Goal: Task Accomplishment & Management: Use online tool/utility

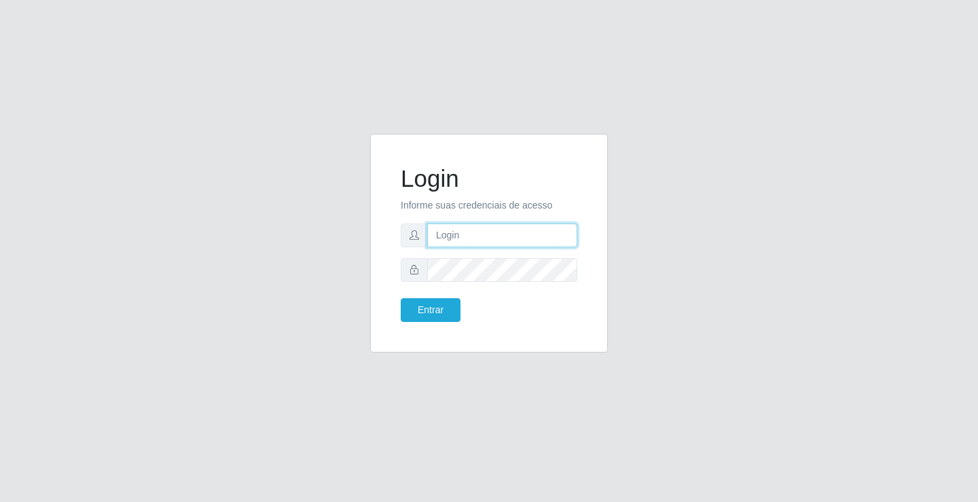
click at [466, 236] on input "text" at bounding box center [502, 235] width 150 height 24
type input "anacarla@ideal"
click at [437, 314] on button "Entrar" at bounding box center [431, 310] width 60 height 24
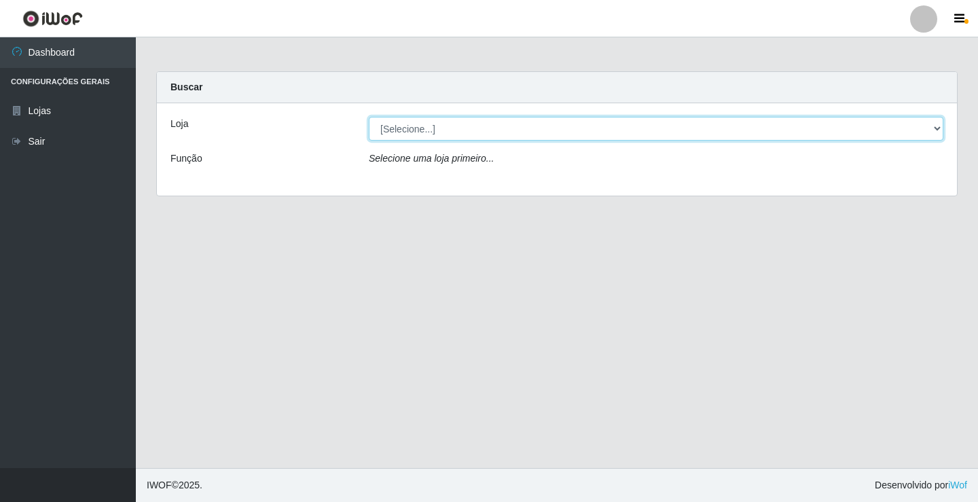
click at [933, 132] on select "[Selecione...] Ideal - Conceição" at bounding box center [656, 129] width 574 height 24
select select "231"
click at [369, 117] on select "[Selecione...] Ideal - Conceição" at bounding box center [656, 129] width 574 height 24
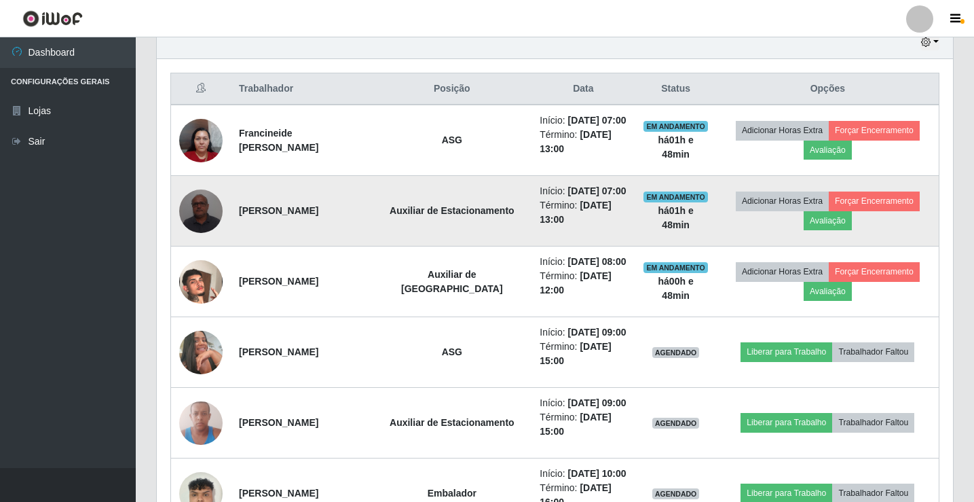
scroll to position [611, 0]
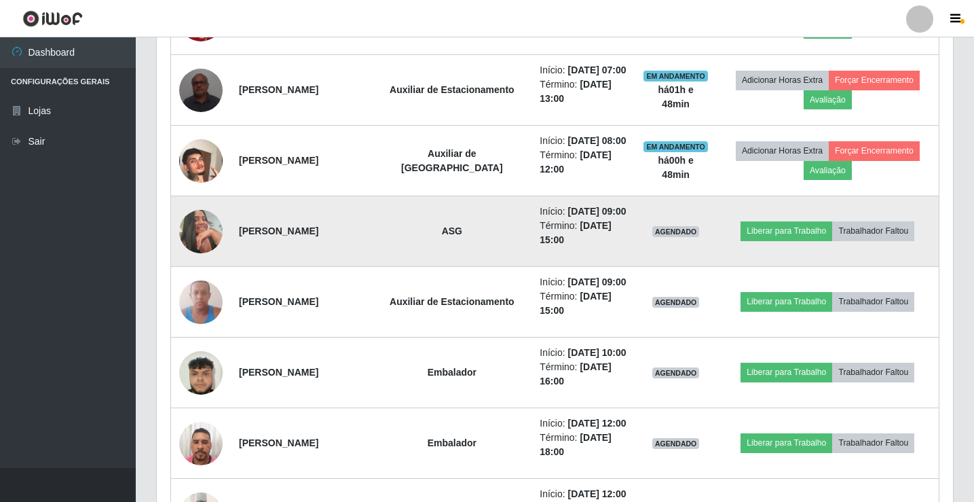
click at [196, 253] on img at bounding box center [200, 231] width 43 height 43
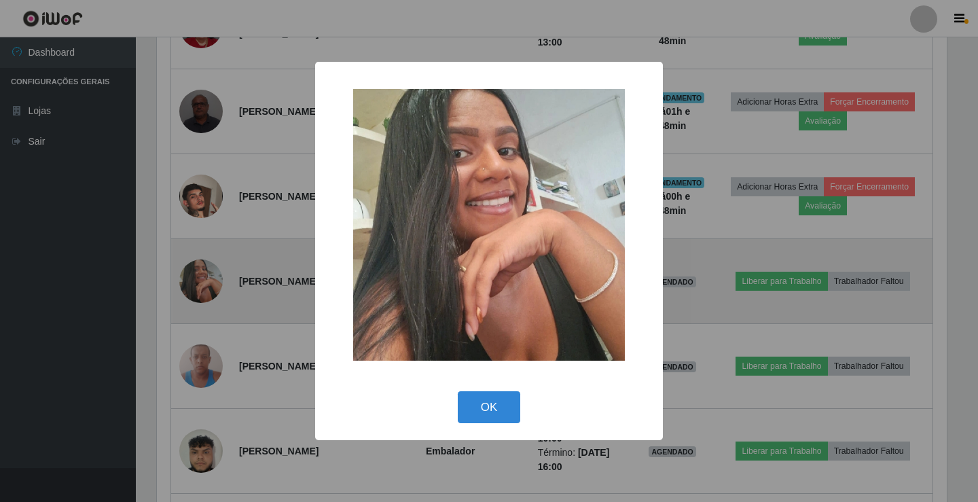
click at [196, 284] on div "× OK Cancel" at bounding box center [489, 251] width 978 height 502
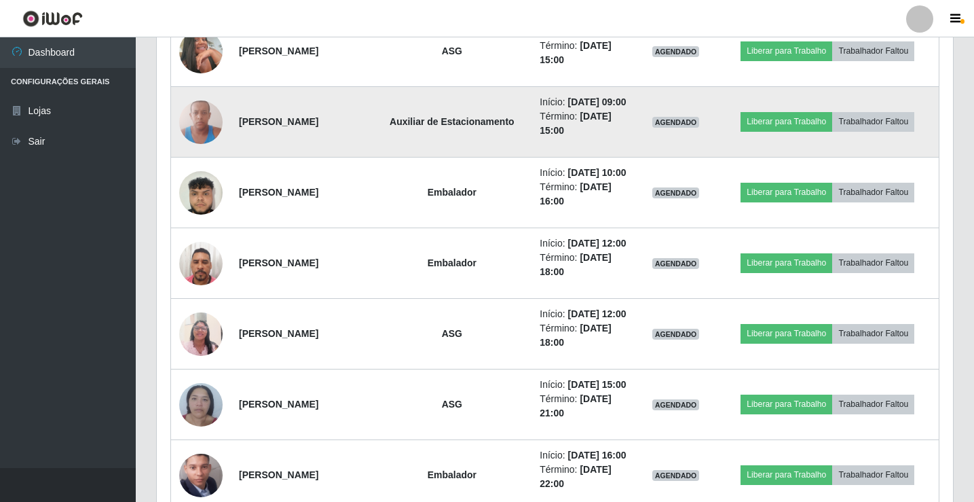
scroll to position [815, 0]
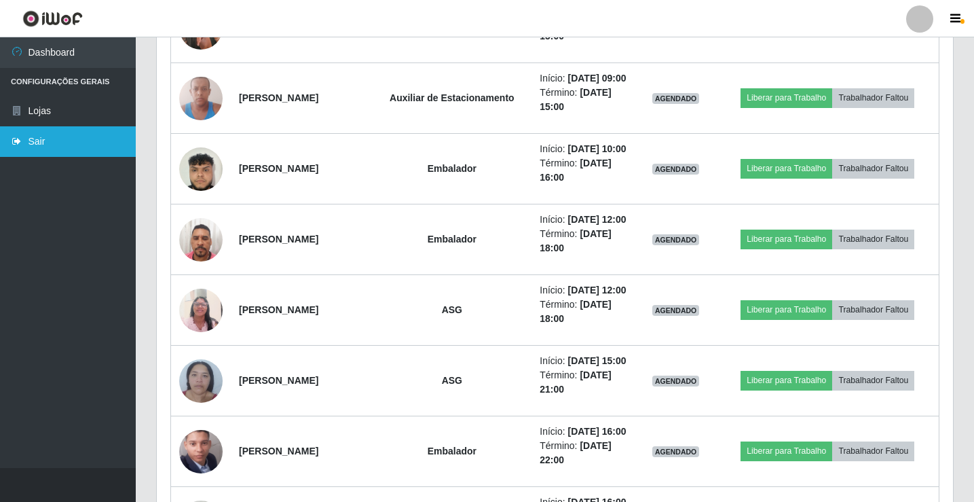
click at [80, 140] on link "Sair" at bounding box center [68, 141] width 136 height 31
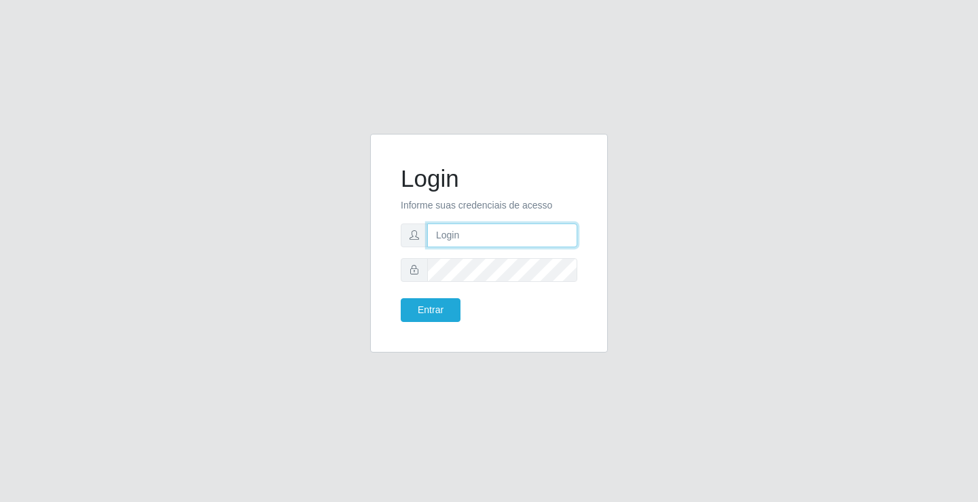
click at [516, 234] on input "text" at bounding box center [502, 235] width 150 height 24
type input "anacarla@ideal"
click at [454, 315] on button "Entrar" at bounding box center [431, 310] width 60 height 24
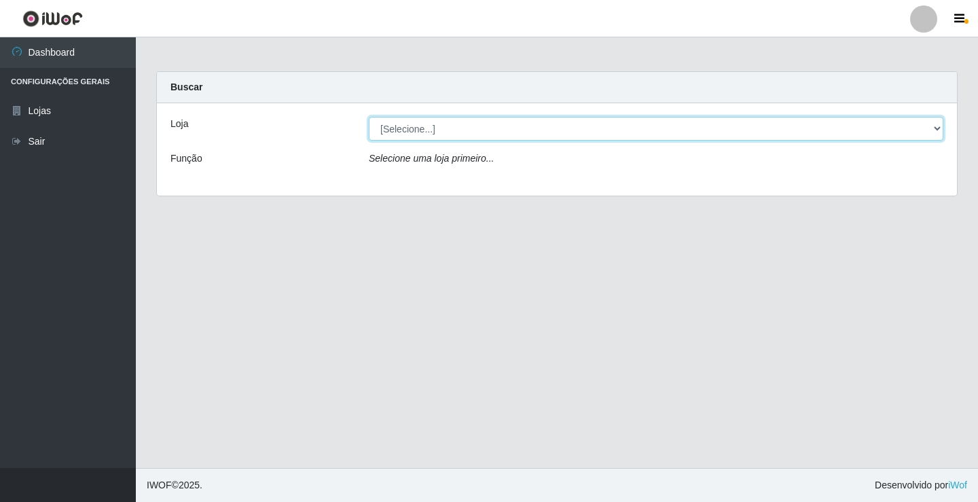
click at [936, 128] on select "[Selecione...] Ideal - Conceição" at bounding box center [656, 129] width 574 height 24
select select "231"
click at [369, 117] on select "[Selecione...] Ideal - Conceição" at bounding box center [656, 129] width 574 height 24
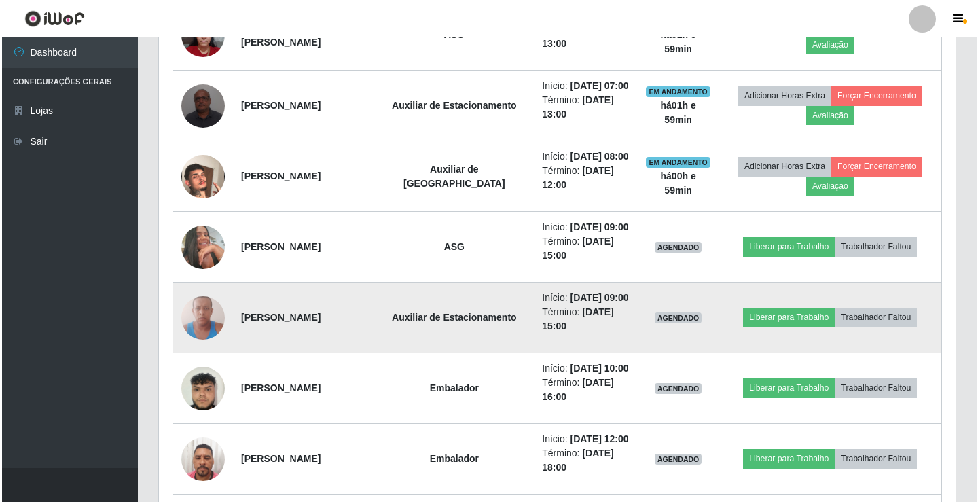
scroll to position [611, 0]
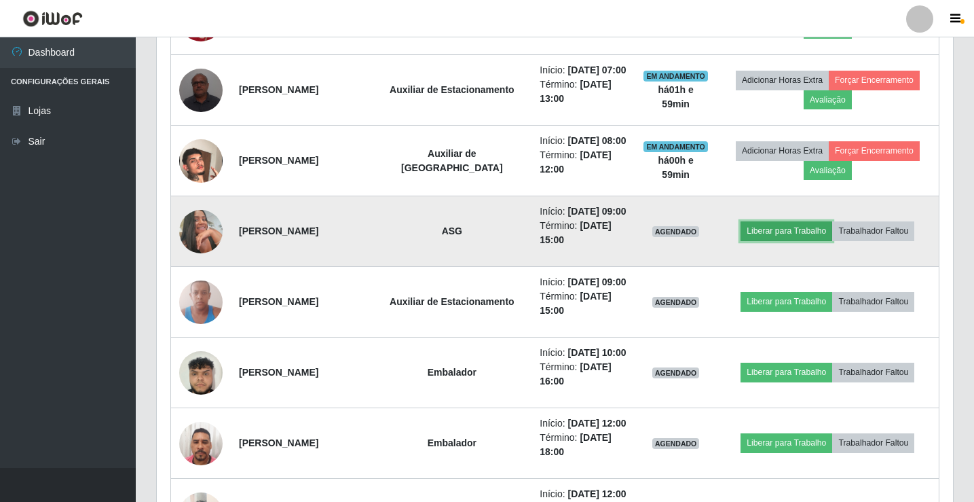
click at [757, 240] on button "Liberar para Trabalho" at bounding box center [787, 230] width 92 height 19
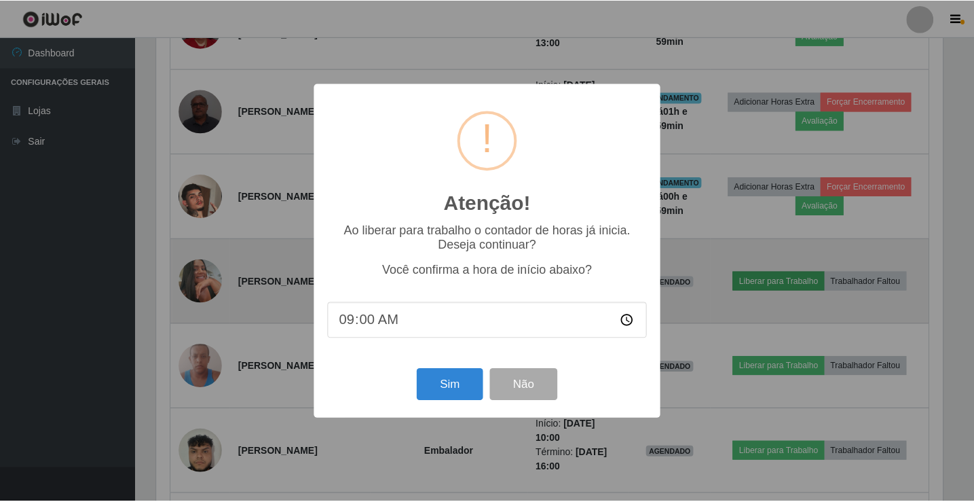
scroll to position [282, 790]
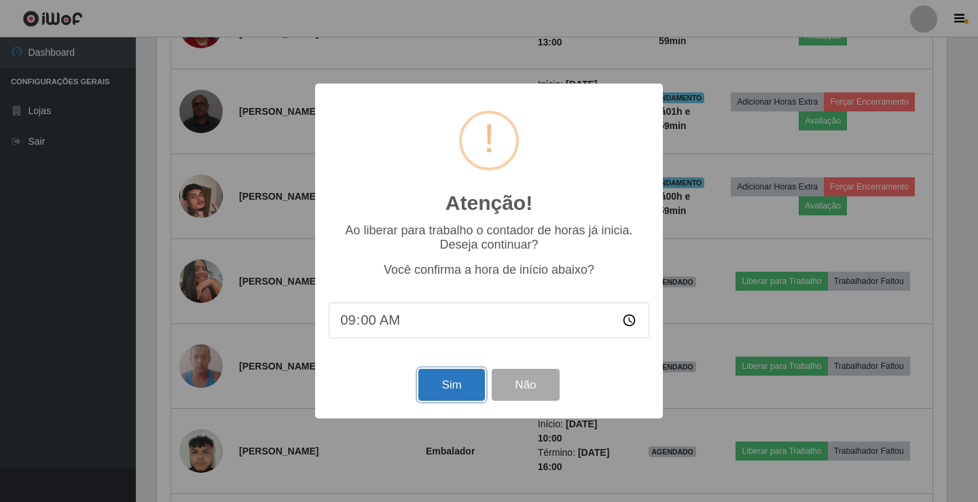
click at [450, 388] on button "Sim" at bounding box center [451, 385] width 66 height 32
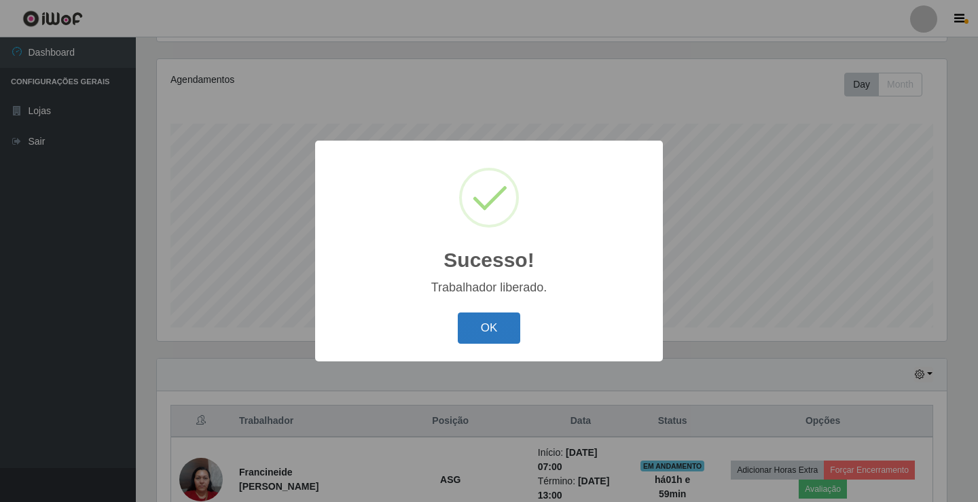
click at [515, 344] on button "OK" at bounding box center [489, 328] width 63 height 32
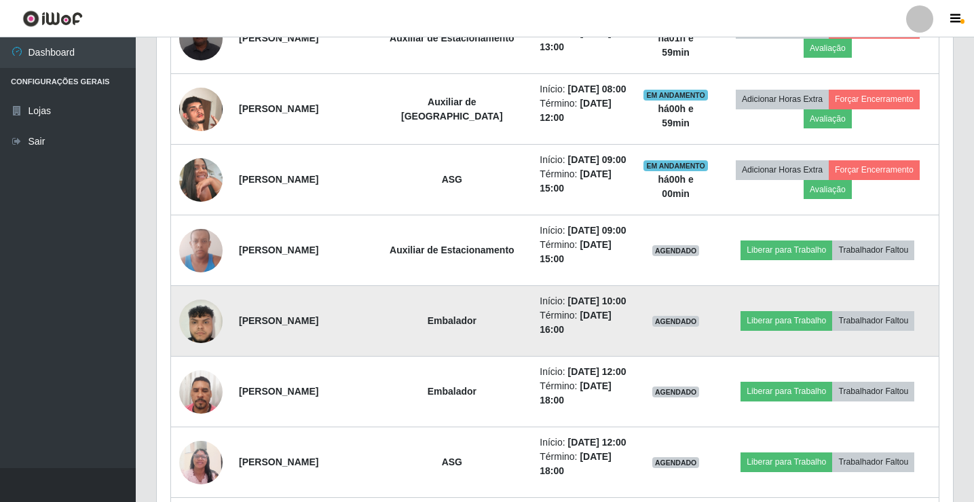
scroll to position [701, 0]
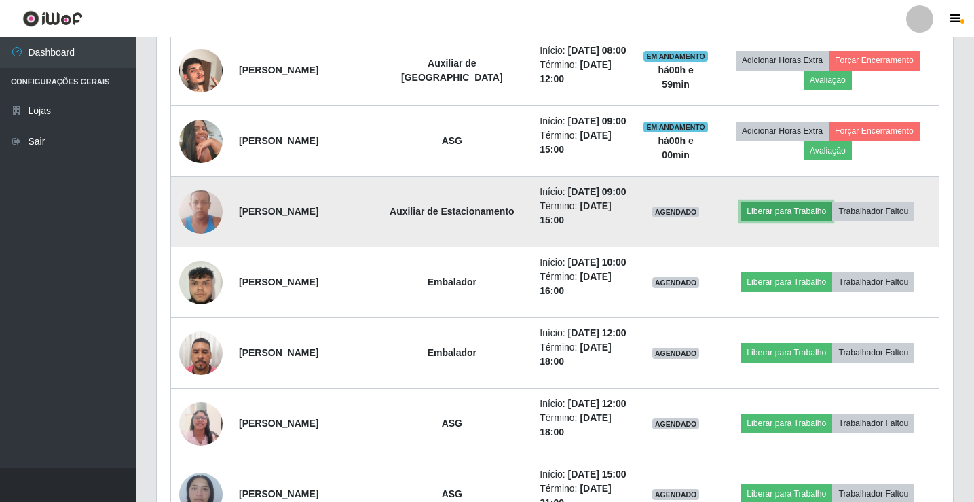
click at [779, 221] on button "Liberar para Trabalho" at bounding box center [787, 211] width 92 height 19
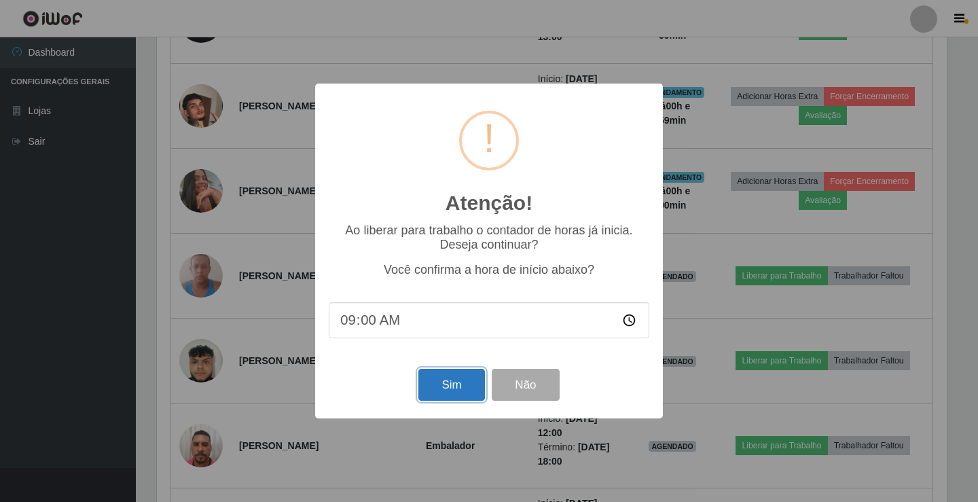
click at [483, 386] on button "Sim" at bounding box center [451, 385] width 66 height 32
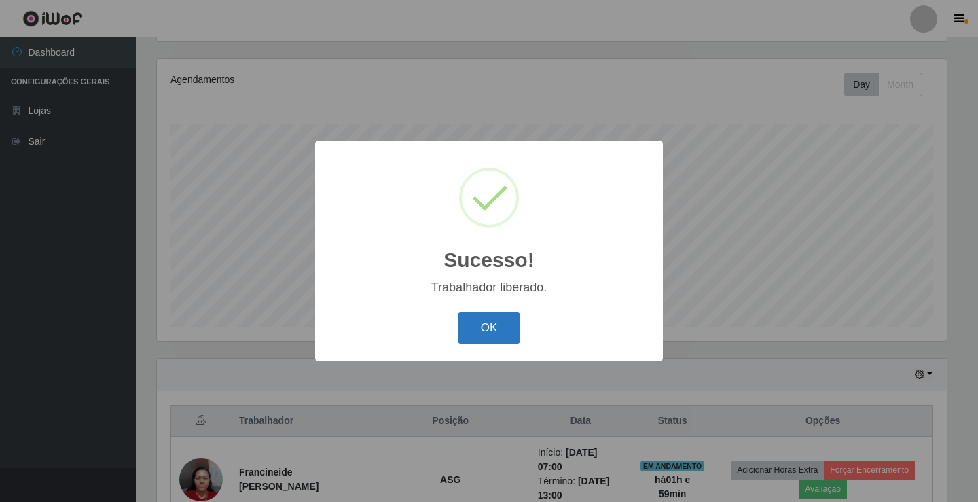
click at [500, 314] on button "OK" at bounding box center [489, 328] width 63 height 32
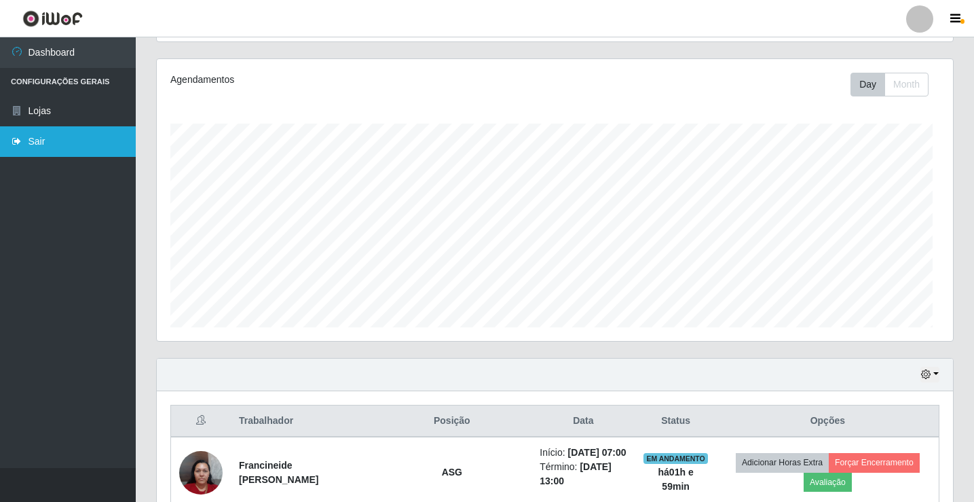
scroll to position [282, 796]
click at [67, 148] on link "Sair" at bounding box center [68, 141] width 136 height 31
